Goal: Information Seeking & Learning: Learn about a topic

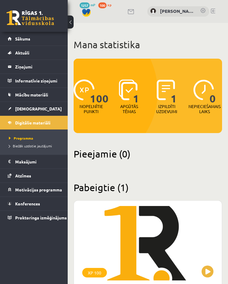
scroll to position [15, 0]
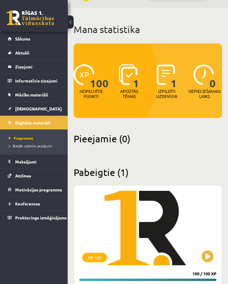
click at [19, 34] on link "Sākums" at bounding box center [34, 39] width 53 height 14
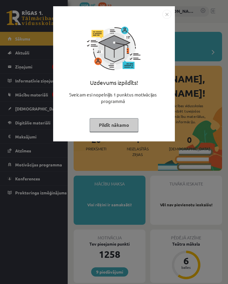
click at [167, 14] on img "Close" at bounding box center [167, 14] width 9 height 9
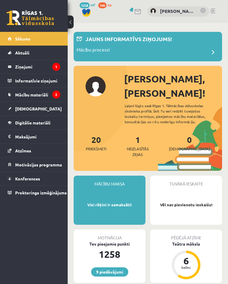
click at [18, 67] on legend "Ziņojumi 1" at bounding box center [37, 67] width 45 height 14
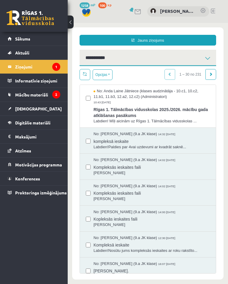
click at [106, 116] on span "Rīgas 1. Tālmācības vidusskolas 2025./2026. mācību gada atklāšanas pasākums" at bounding box center [152, 111] width 117 height 13
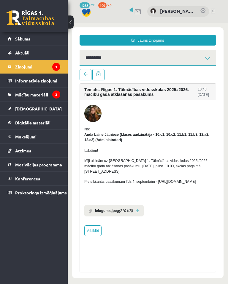
click at [28, 96] on span "Mācību materiāli" at bounding box center [31, 94] width 33 height 5
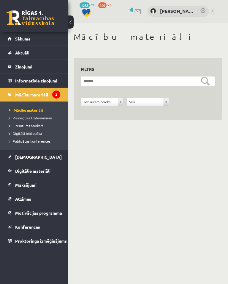
click at [26, 108] on span "Mācību materiāli" at bounding box center [26, 110] width 34 height 5
